Goal: Navigation & Orientation: Find specific page/section

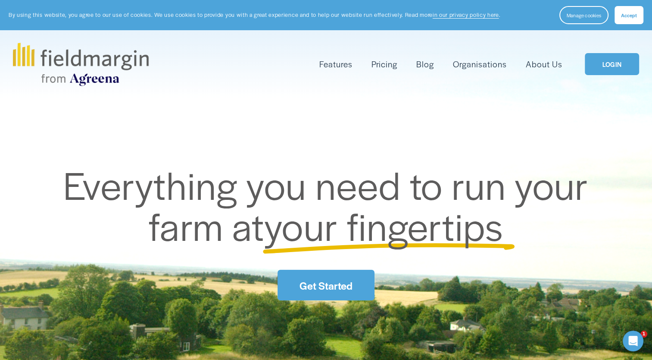
click at [611, 58] on link "LOGIN" at bounding box center [612, 64] width 54 height 22
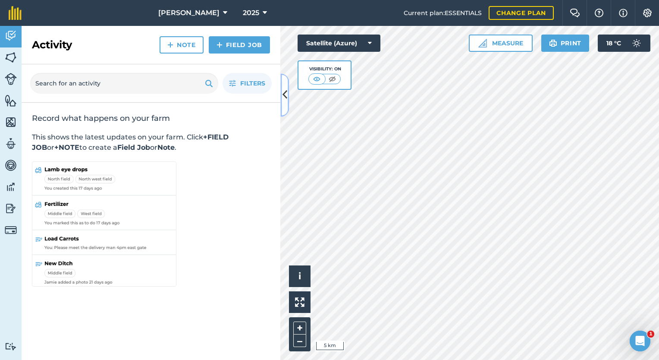
click at [284, 85] on button at bounding box center [284, 94] width 9 height 43
